Goal: Book appointment/travel/reservation

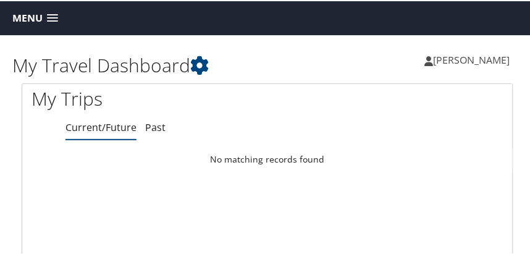
click at [49, 15] on span at bounding box center [52, 17] width 11 height 9
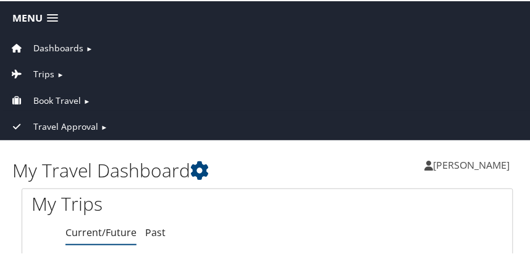
click at [48, 100] on span "Book Travel" at bounding box center [57, 100] width 48 height 14
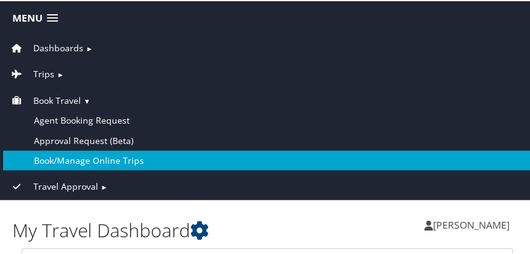
click at [59, 156] on link "Book/Manage Online Trips" at bounding box center [267, 159] width 529 height 20
